Goal: Task Accomplishment & Management: Manage account settings

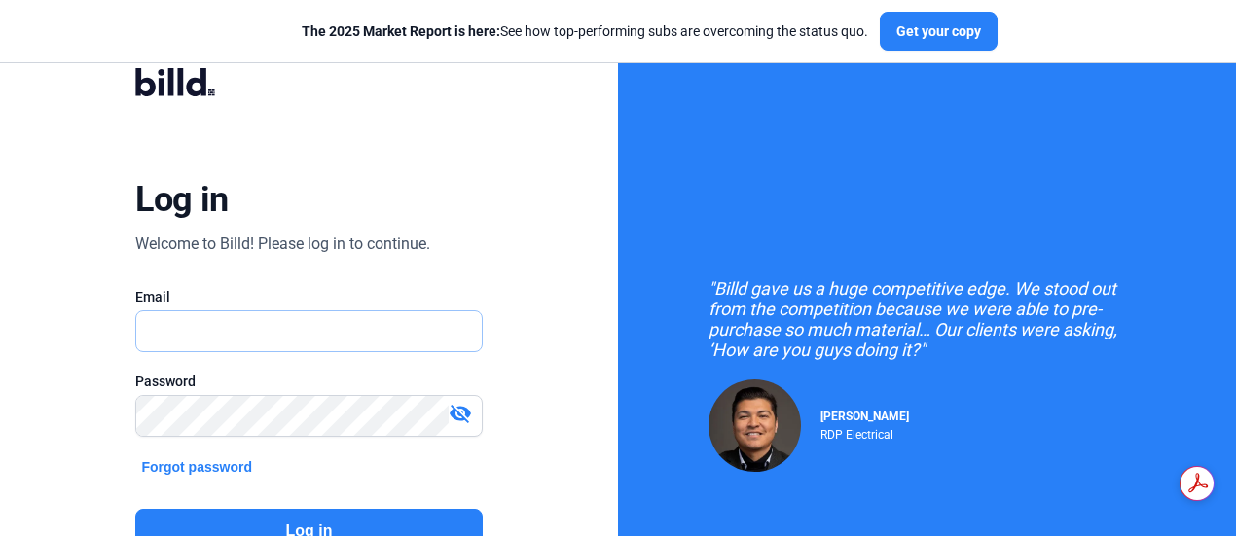
type input "[EMAIL_ADDRESS][DOMAIN_NAME]"
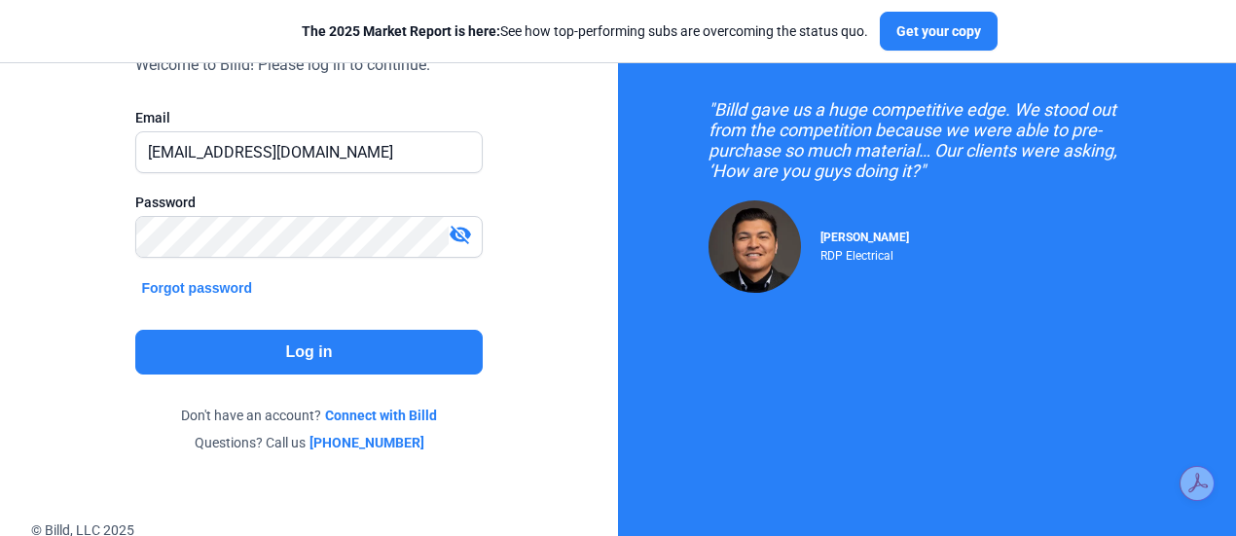
scroll to position [211, 0]
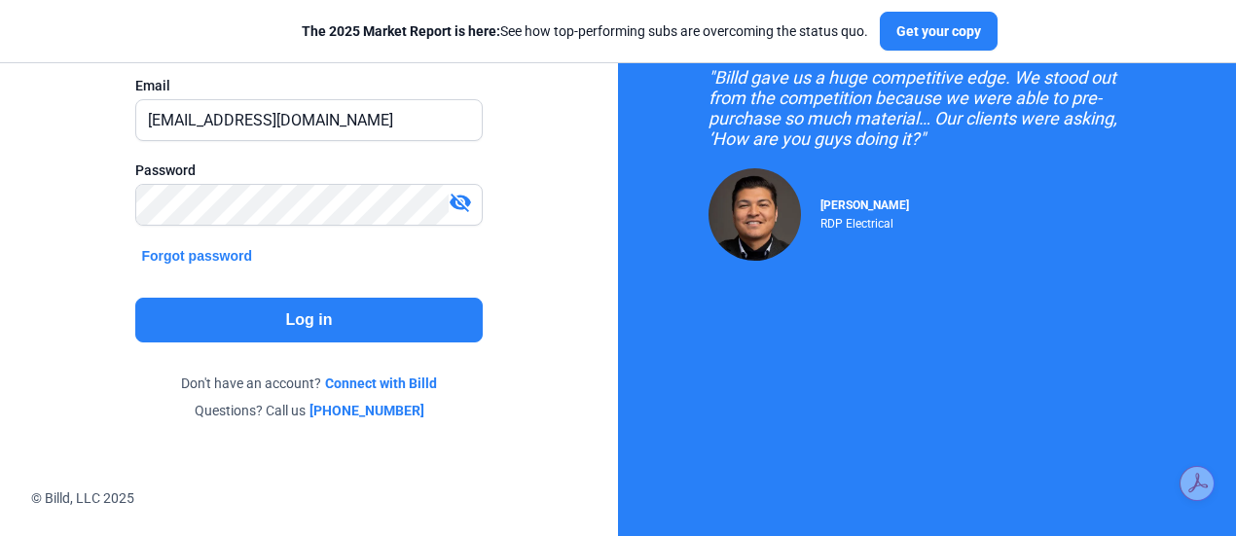
click at [327, 313] on button "Log in" at bounding box center [308, 320] width 346 height 45
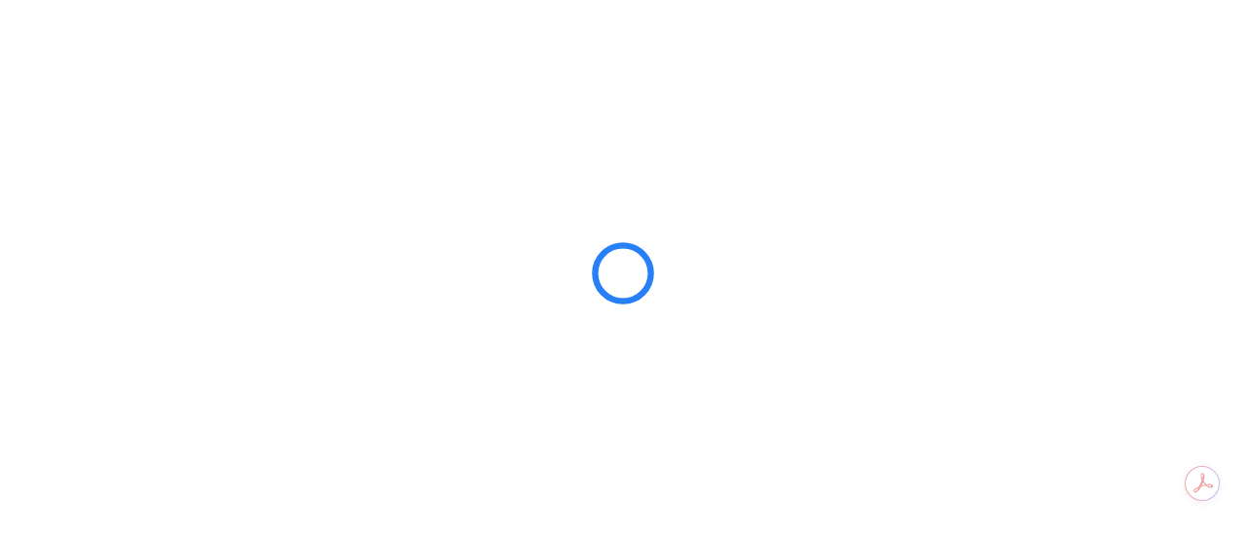
scroll to position [0, 0]
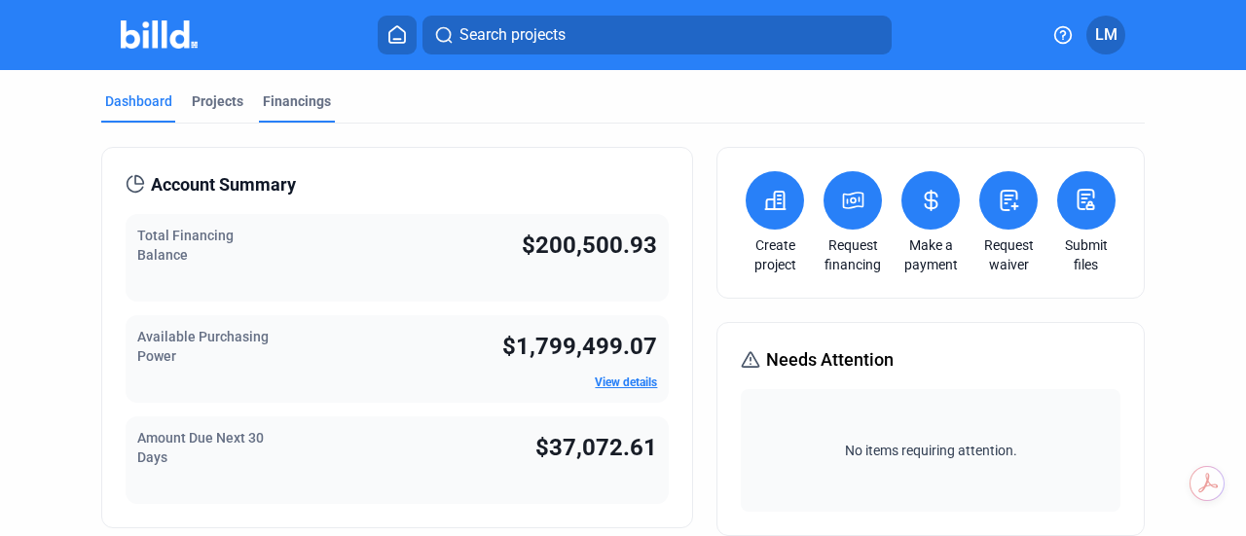
click at [308, 98] on div "Financings" at bounding box center [297, 100] width 68 height 19
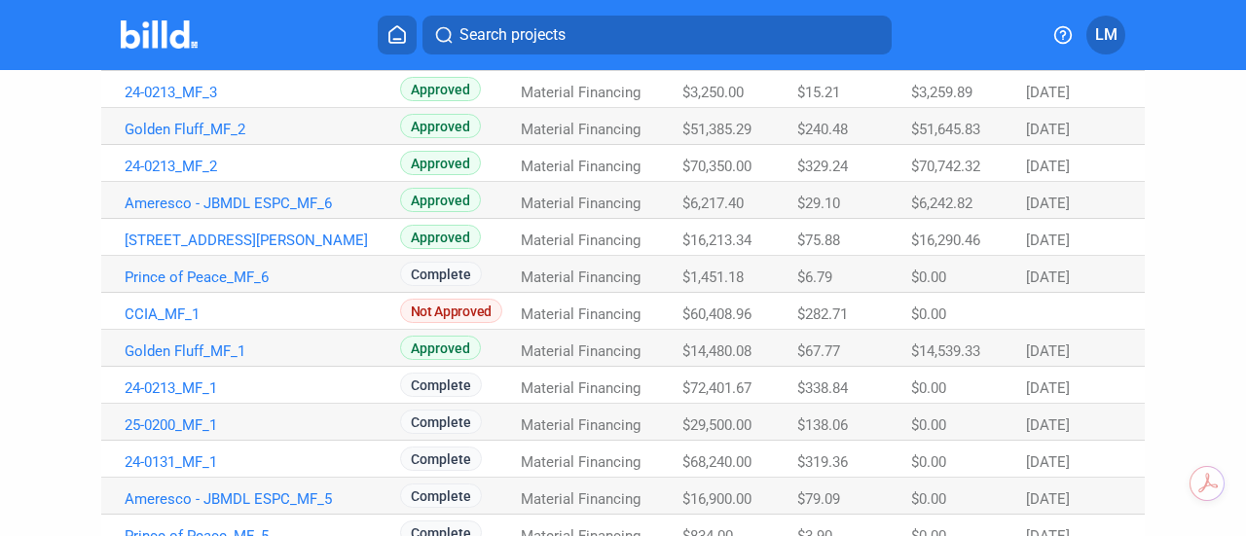
scroll to position [441, 0]
click at [883, 359] on Payment "$67.77" at bounding box center [854, 347] width 114 height 37
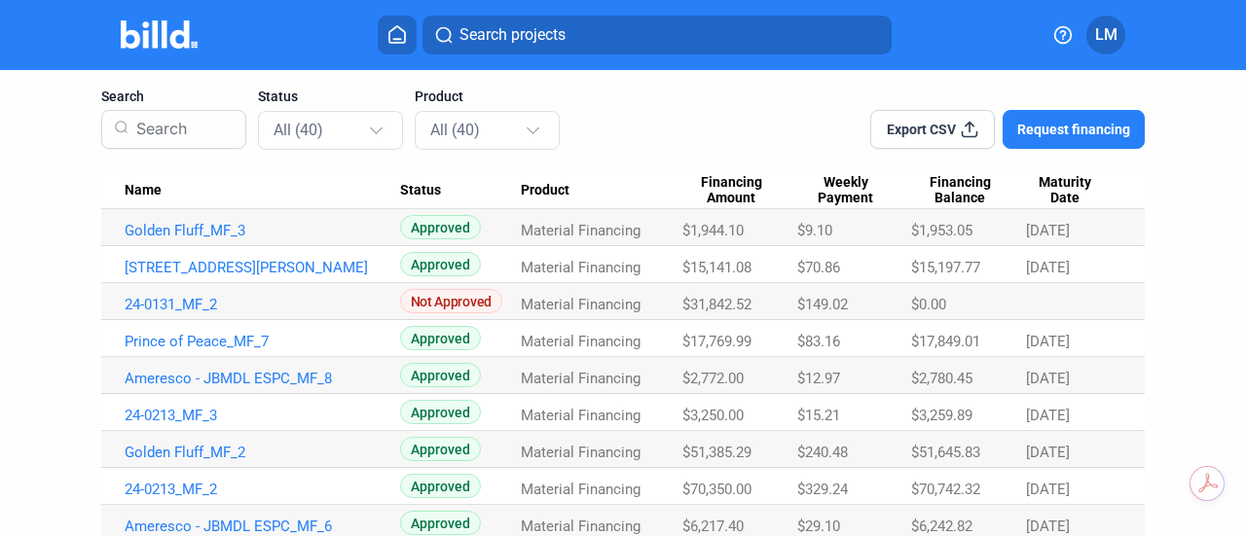
scroll to position [107, 0]
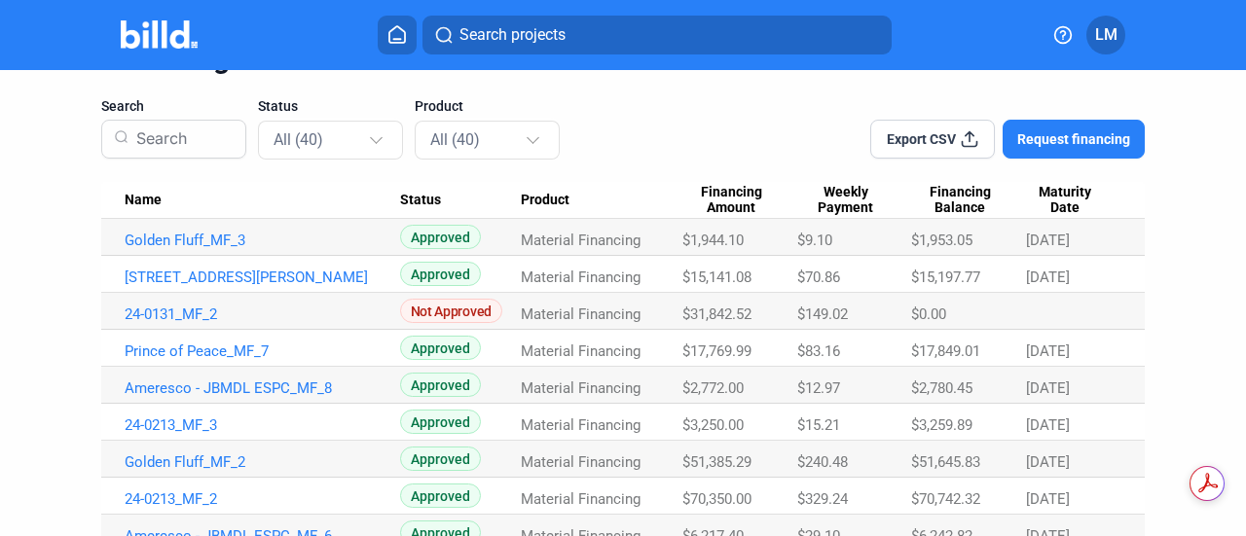
click at [960, 134] on icon at bounding box center [969, 138] width 19 height 19
